Goal: Check status: Check status

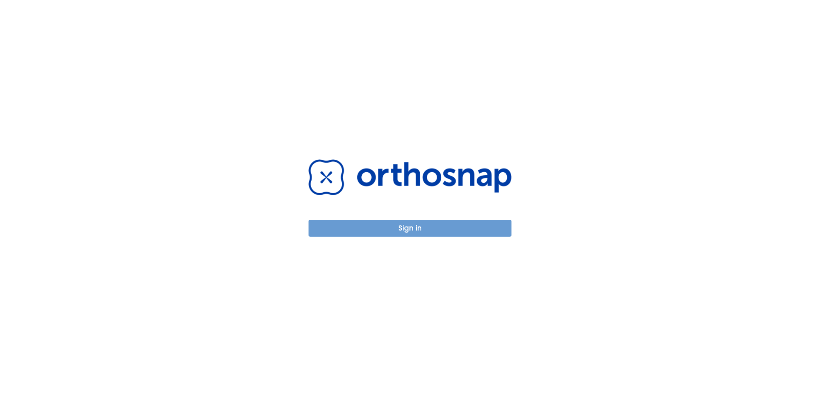
click at [436, 233] on button "Sign in" at bounding box center [409, 228] width 203 height 17
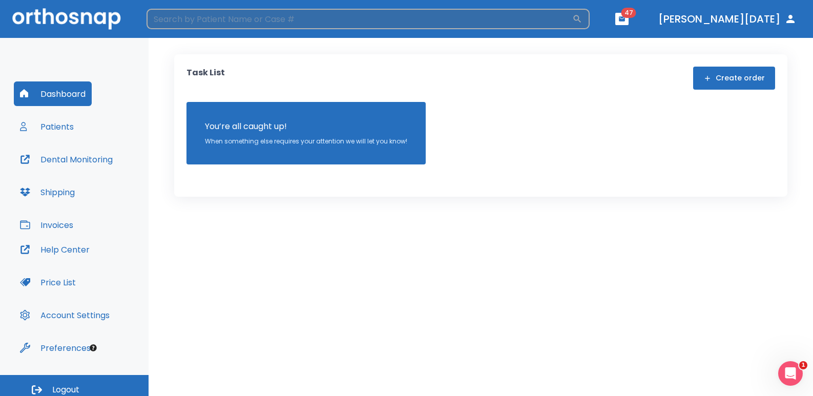
click at [321, 23] on input "search" at bounding box center [360, 19] width 426 height 20
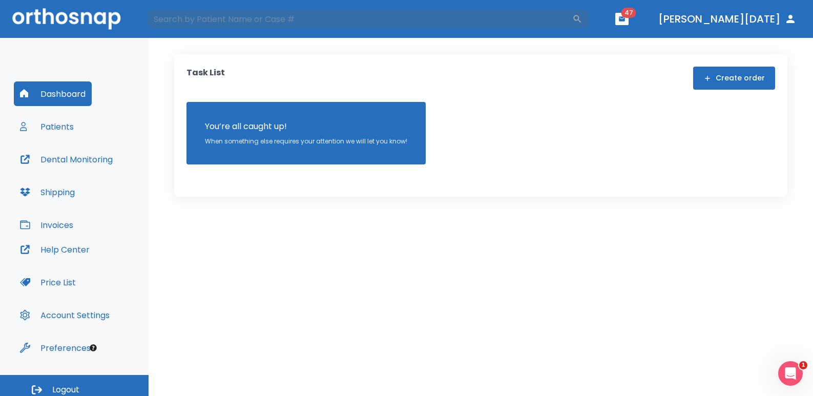
type input "[PERSON_NAME]"
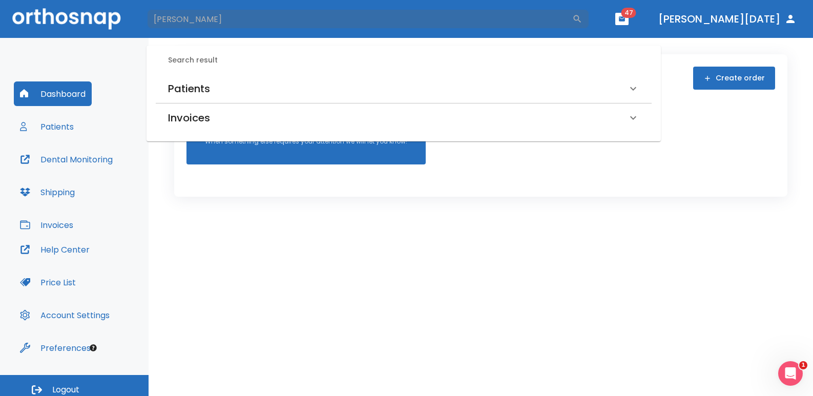
click at [187, 85] on h6 "Patients" at bounding box center [189, 88] width 42 height 16
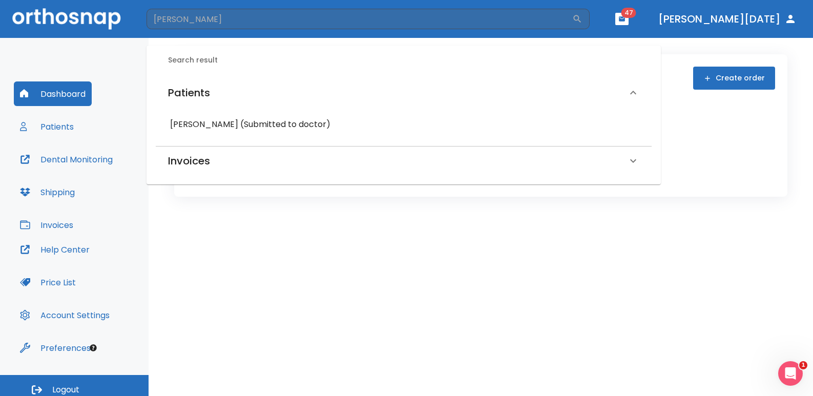
click at [187, 118] on h6 "Francesca Cuneo (Submitted to doctor)" at bounding box center [403, 124] width 467 height 14
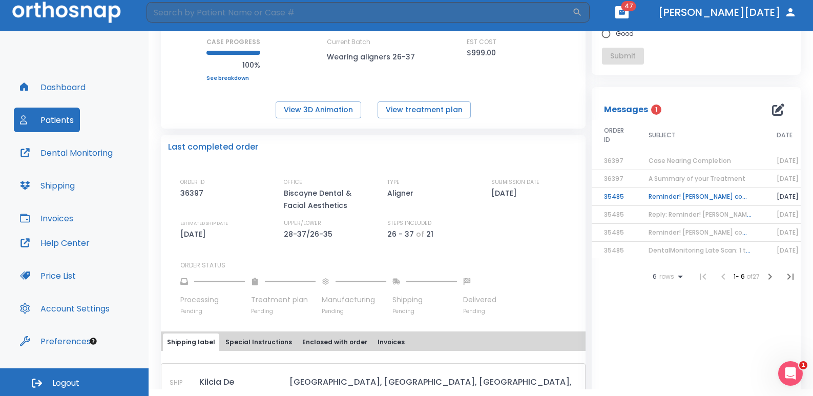
scroll to position [392, 0]
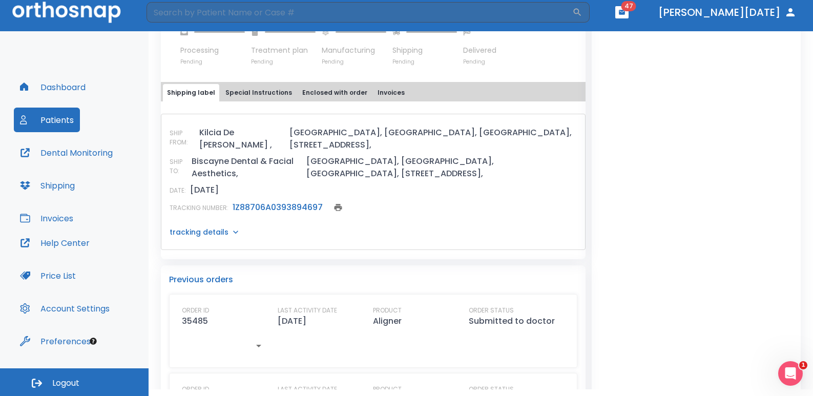
click at [275, 184] on div "DATE: 09/16/25" at bounding box center [373, 190] width 407 height 12
click at [277, 174] on div "SHIP FROM: Kilcia De Jesus , USA, NY, Westbury, 2000 Shames Drive, SHIP TO: Bis…" at bounding box center [373, 171] width 407 height 88
click at [280, 201] on link "1Z88706A0393894697" at bounding box center [278, 207] width 90 height 12
